Goal: Information Seeking & Learning: Learn about a topic

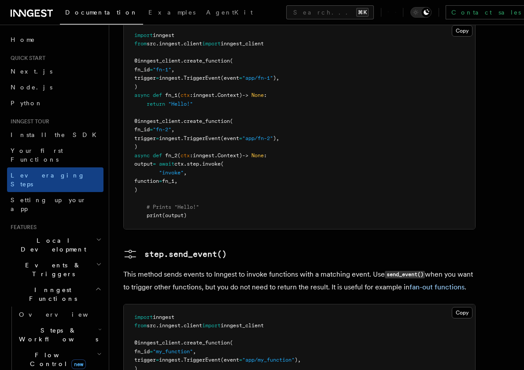
scroll to position [1731, 0]
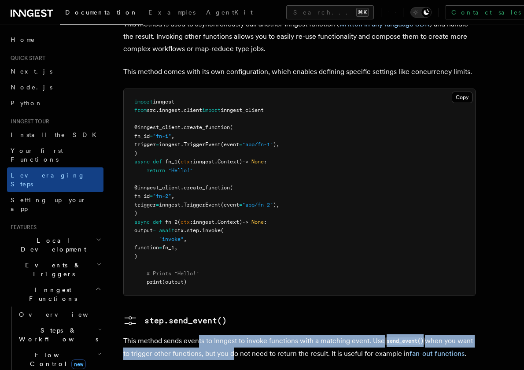
drag, startPoint x: 198, startPoint y: 280, endPoint x: 241, endPoint y: 289, distance: 43.5
click at [231, 334] on p "This method sends events to Inngest to invoke functions with a matching event. …" at bounding box center [299, 346] width 352 height 25
click at [253, 334] on p "This method sends events to Inngest to invoke functions with a matching event. …" at bounding box center [299, 346] width 352 height 25
drag, startPoint x: 243, startPoint y: 282, endPoint x: 308, endPoint y: 290, distance: 65.5
click at [294, 334] on p "This method sends events to Inngest to invoke functions with a matching event. …" at bounding box center [299, 346] width 352 height 25
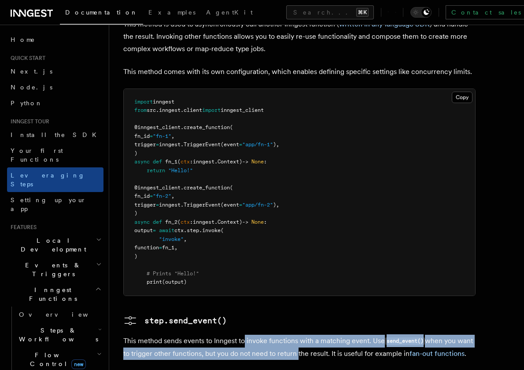
click at [290, 334] on p "This method sends events to Inngest to invoke functions with a matching event. …" at bounding box center [299, 346] width 352 height 25
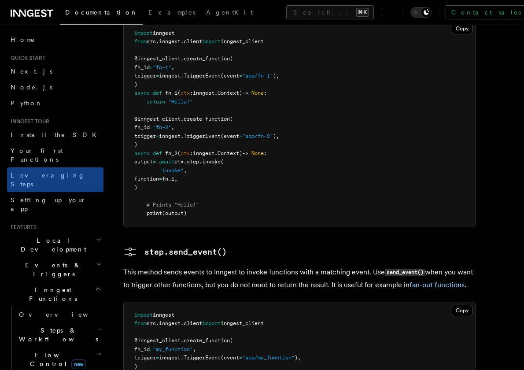
scroll to position [1808, 0]
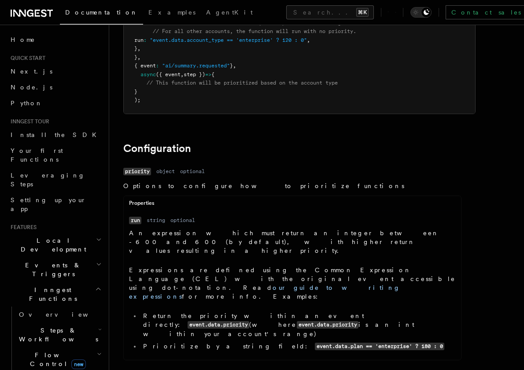
scroll to position [342, 0]
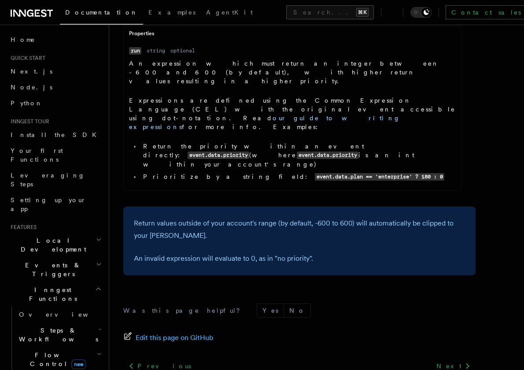
click at [415, 132] on dd "An expression which must return an integer between -600 and 600 (by default), w…" at bounding box center [292, 122] width 326 height 126
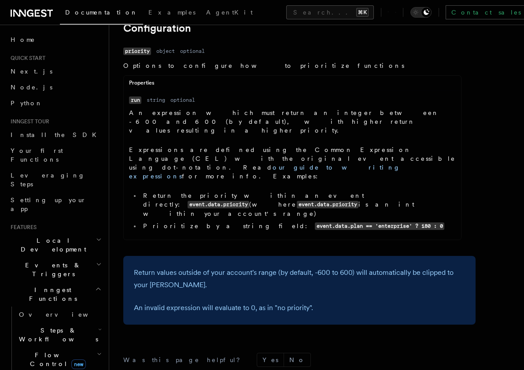
scroll to position [283, 0]
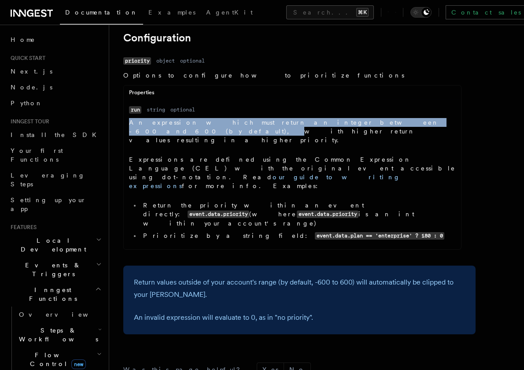
drag, startPoint x: 348, startPoint y: 110, endPoint x: 452, endPoint y: 104, distance: 104.9
click at [452, 105] on dl "Name run Type string Required optional Description An expression which must ret…" at bounding box center [292, 174] width 326 height 139
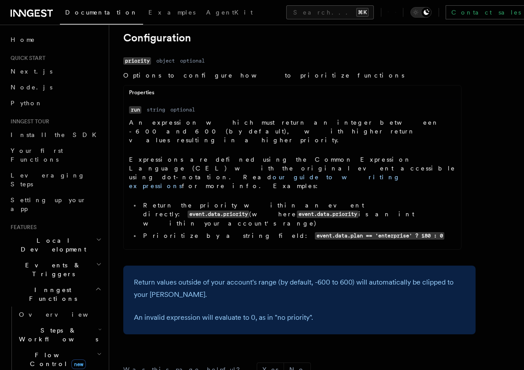
click at [451, 118] on p "An expression which must return an integer between -600 and 600 (by default), w…" at bounding box center [292, 131] width 326 height 26
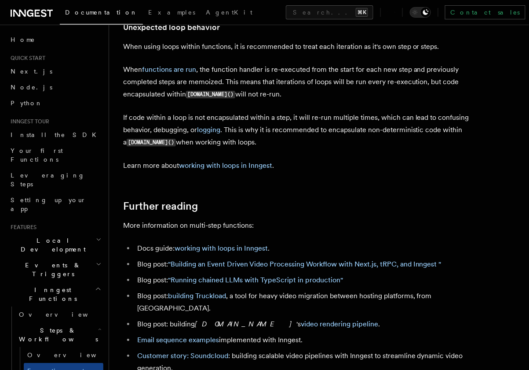
scroll to position [2359, 0]
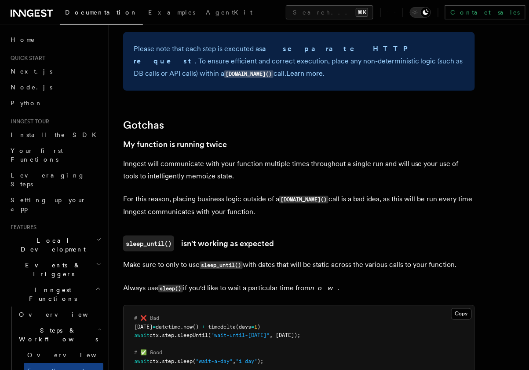
scroll to position [2012, 0]
